Goal: Information Seeking & Learning: Learn about a topic

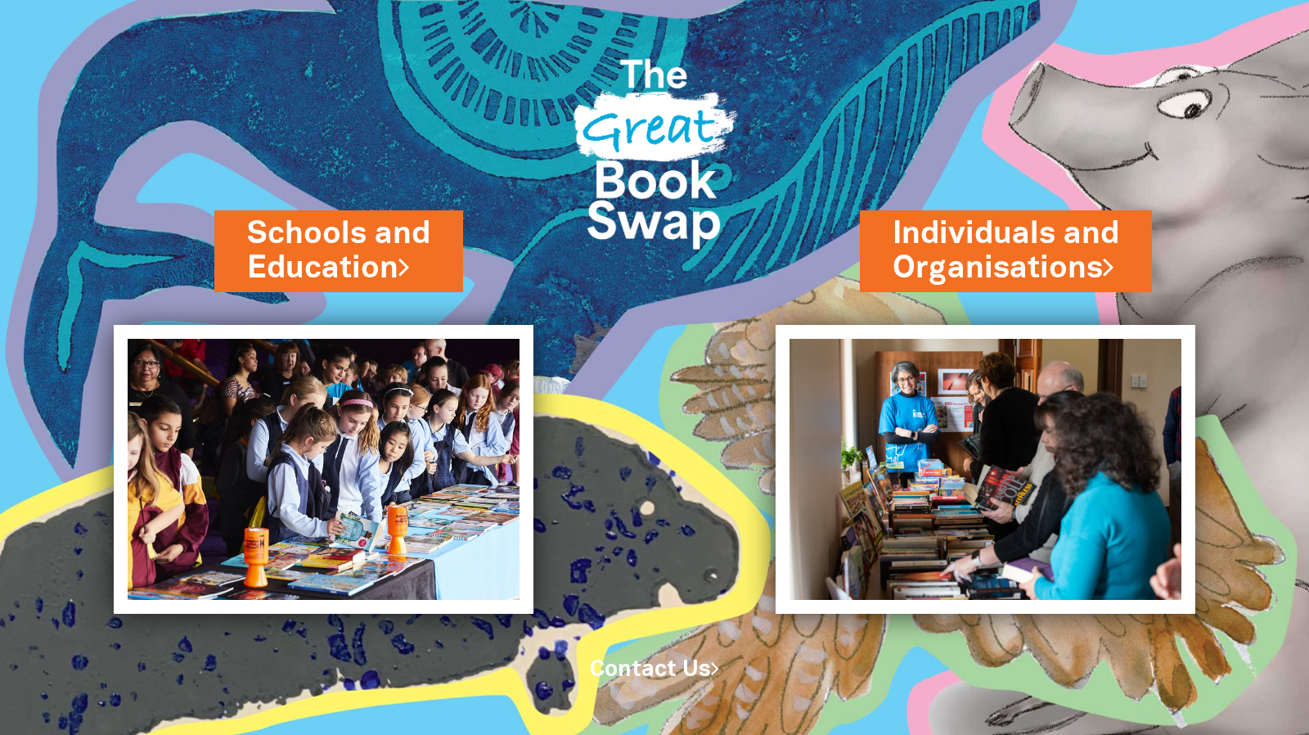
click at [374, 245] on link "Schools and Education" at bounding box center [338, 251] width 183 height 76
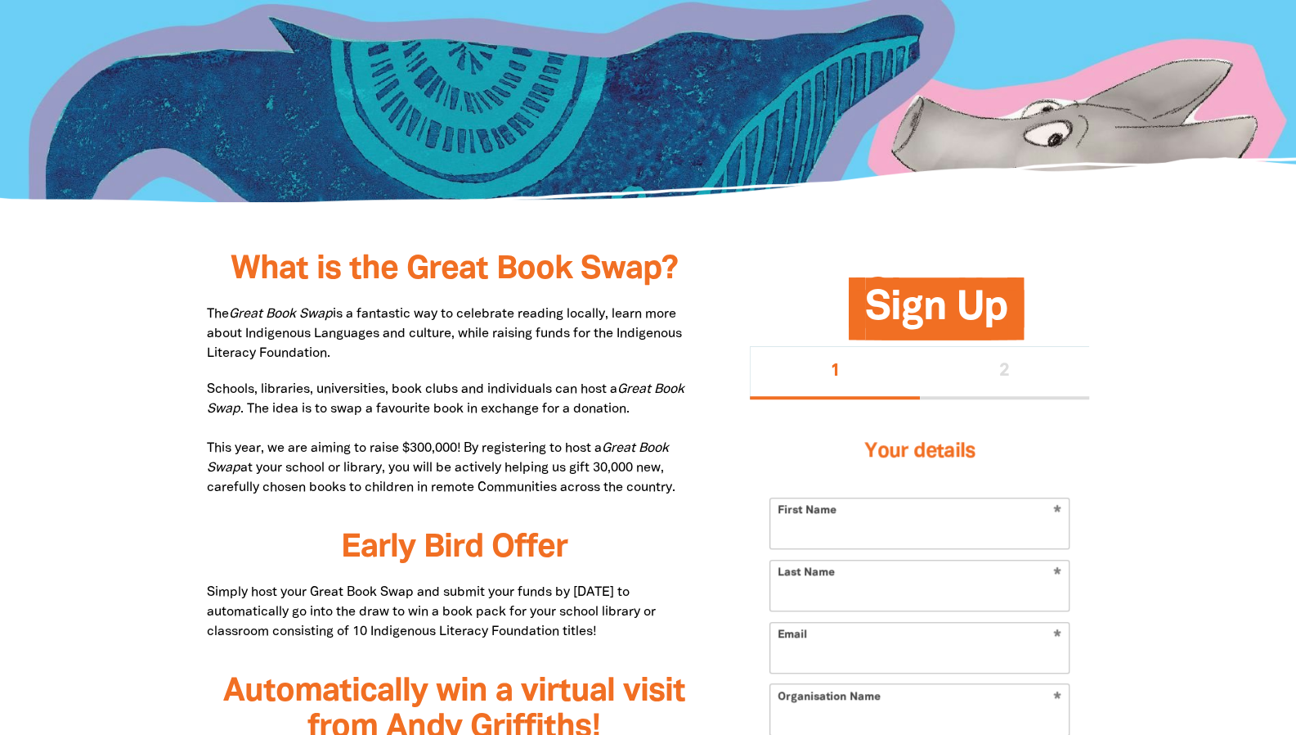
scroll to position [658, 0]
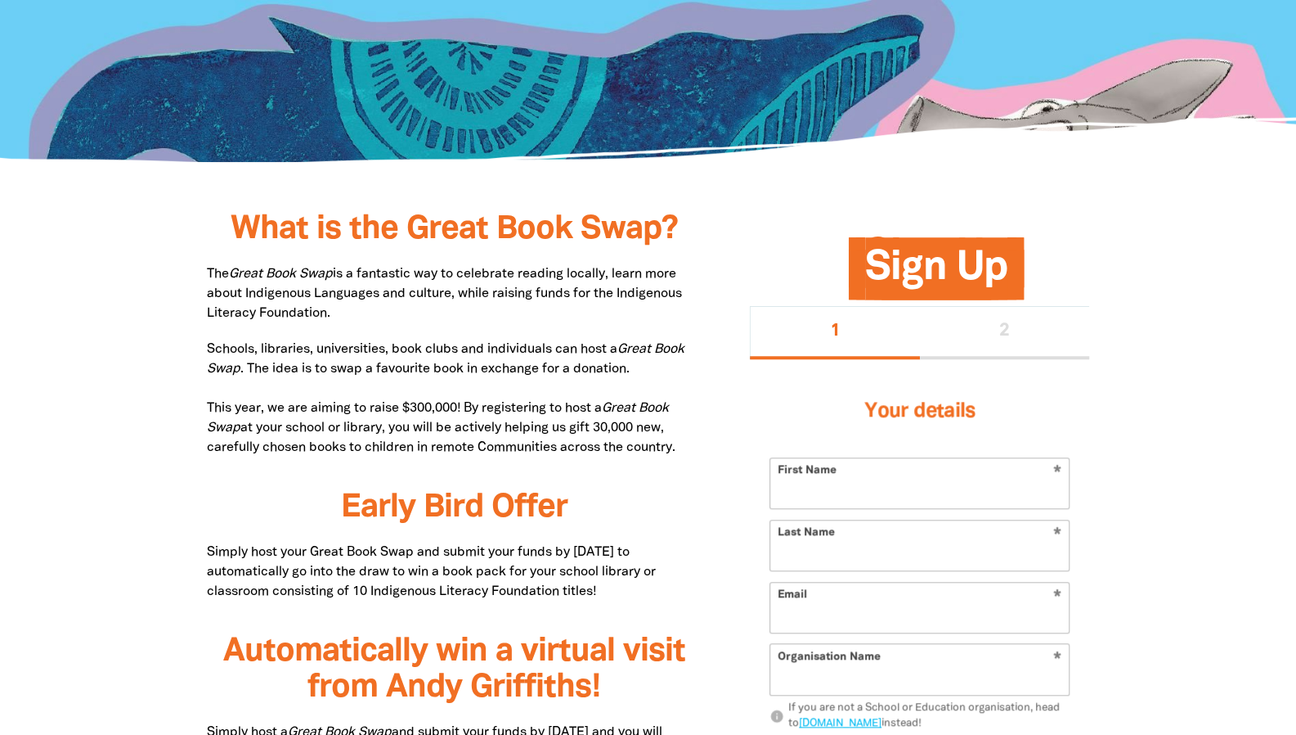
drag, startPoint x: 208, startPoint y: 271, endPoint x: 681, endPoint y: 443, distance: 503.0
copy div "The Great Book Swap is a fantastic way to celebrate reading locally, learn more…"
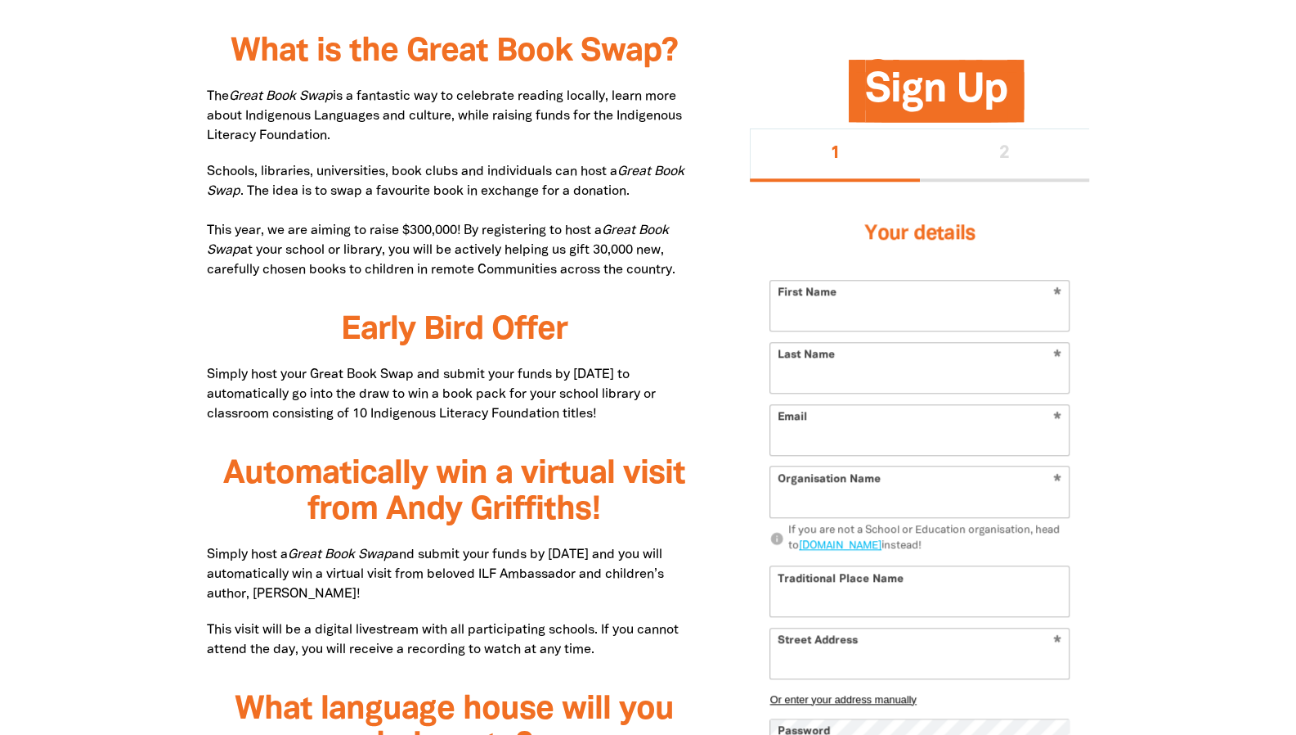
scroll to position [0, 0]
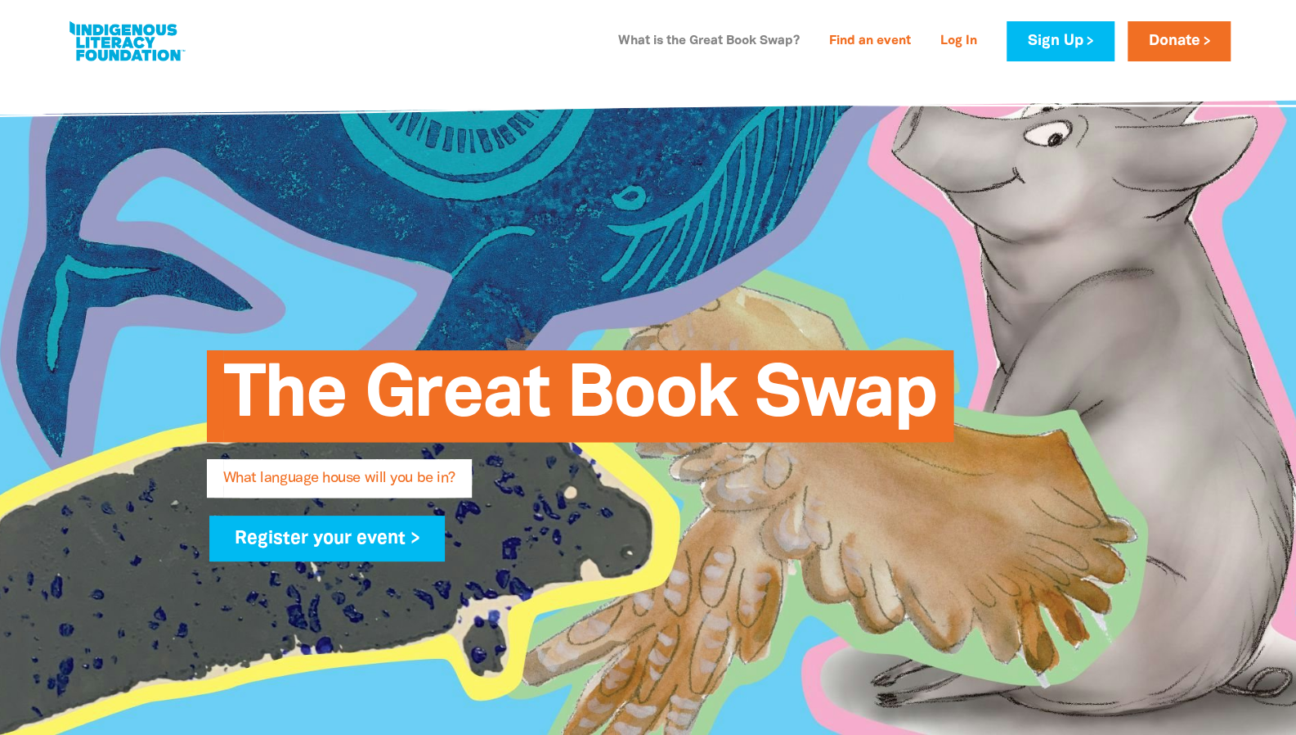
click at [723, 44] on link "What is the Great Book Swap?" at bounding box center [709, 42] width 201 height 26
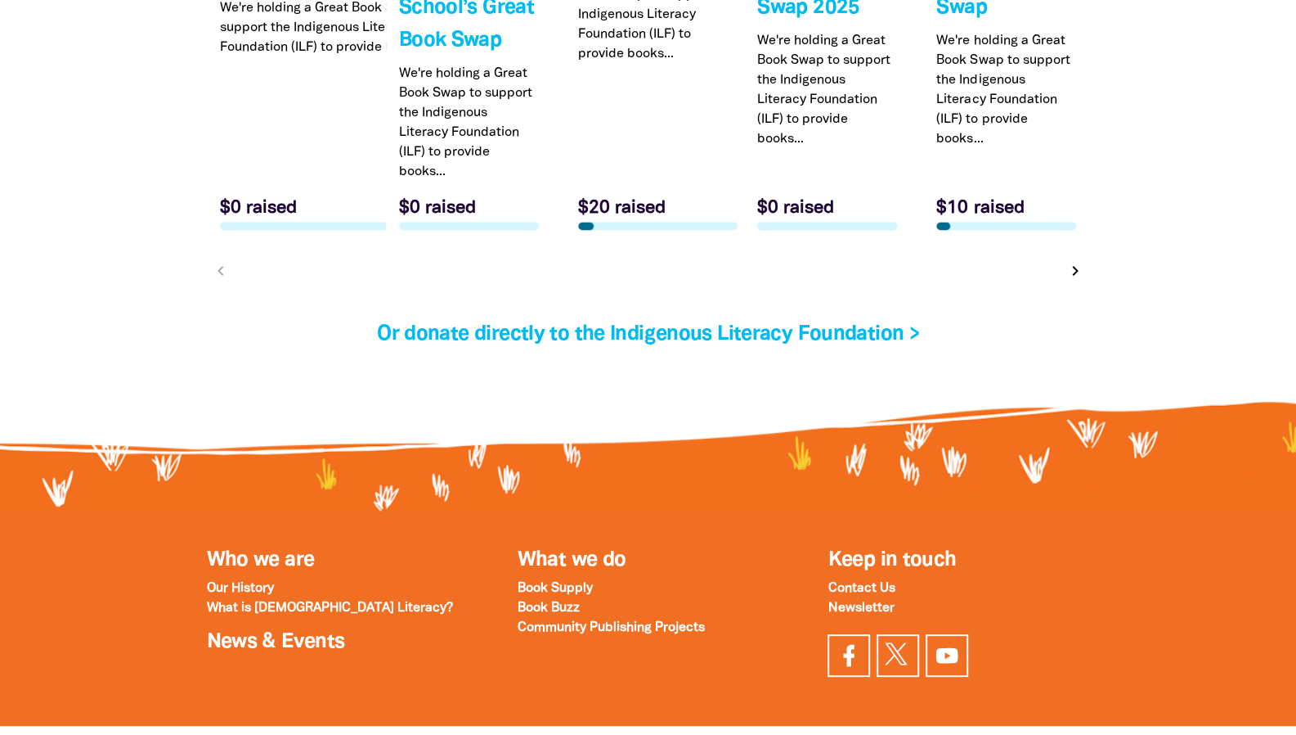
scroll to position [5565, 0]
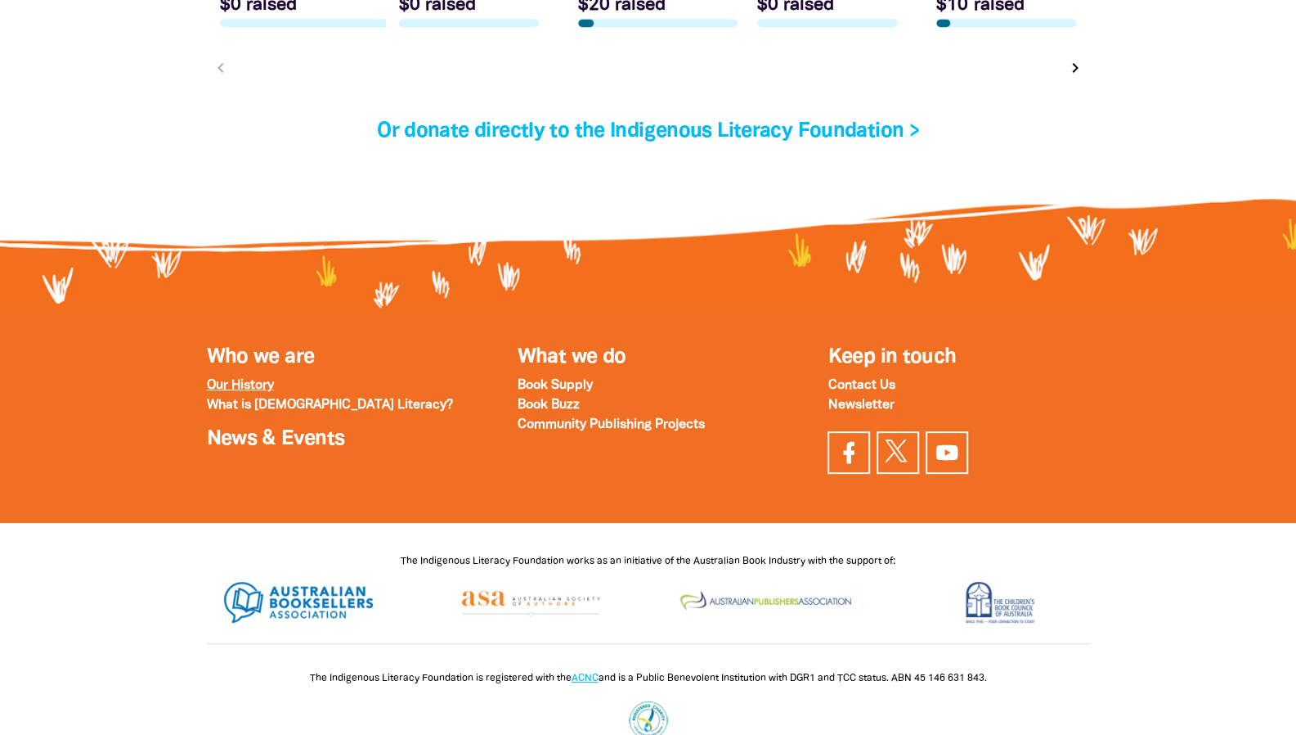
click at [231, 391] on strong "Our History" at bounding box center [240, 385] width 67 height 11
